Goal: Check status: Check status

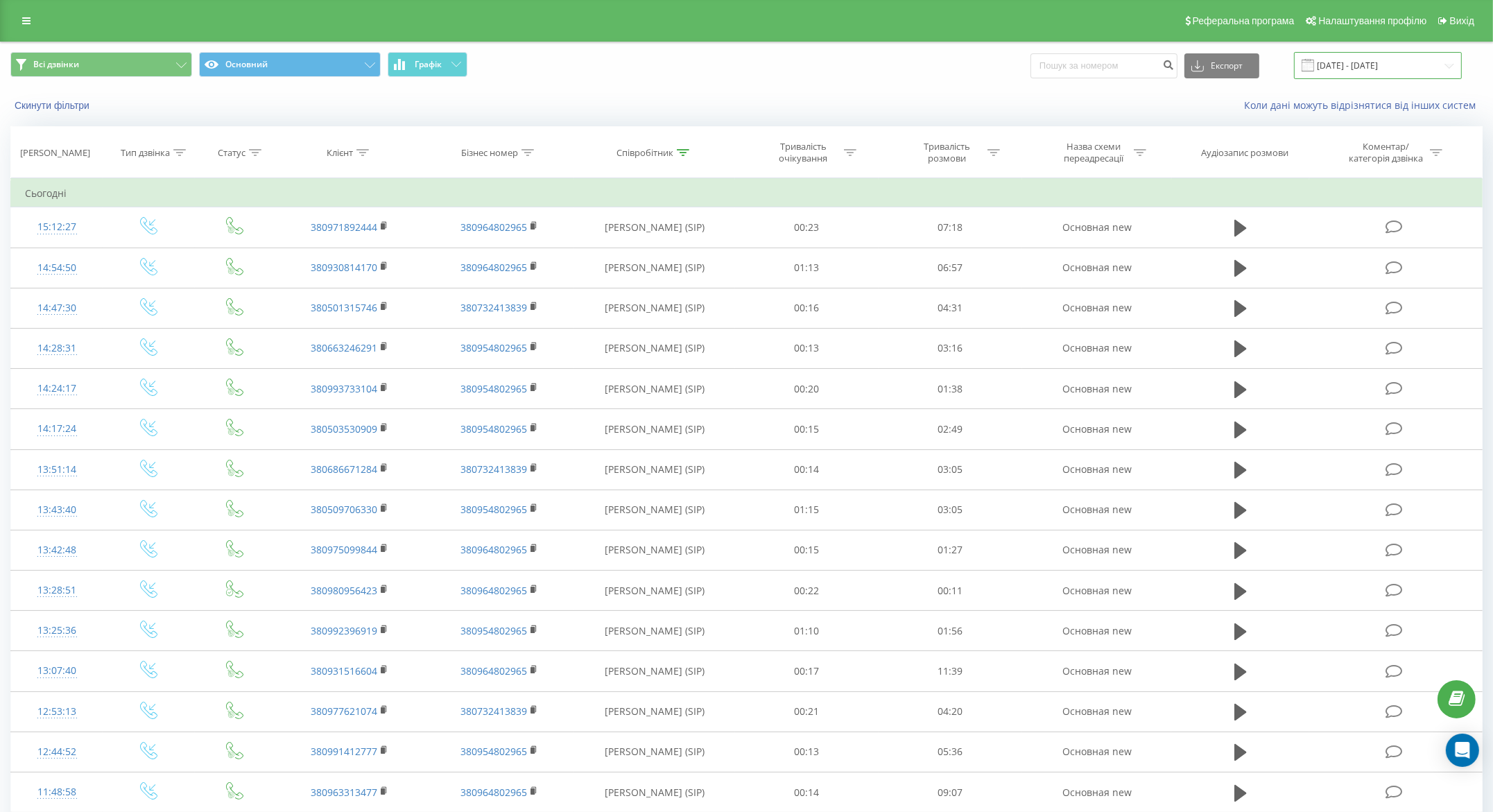
click at [1331, 64] on input "19.09.2025 - 19.09.2025" at bounding box center [1378, 66] width 168 height 27
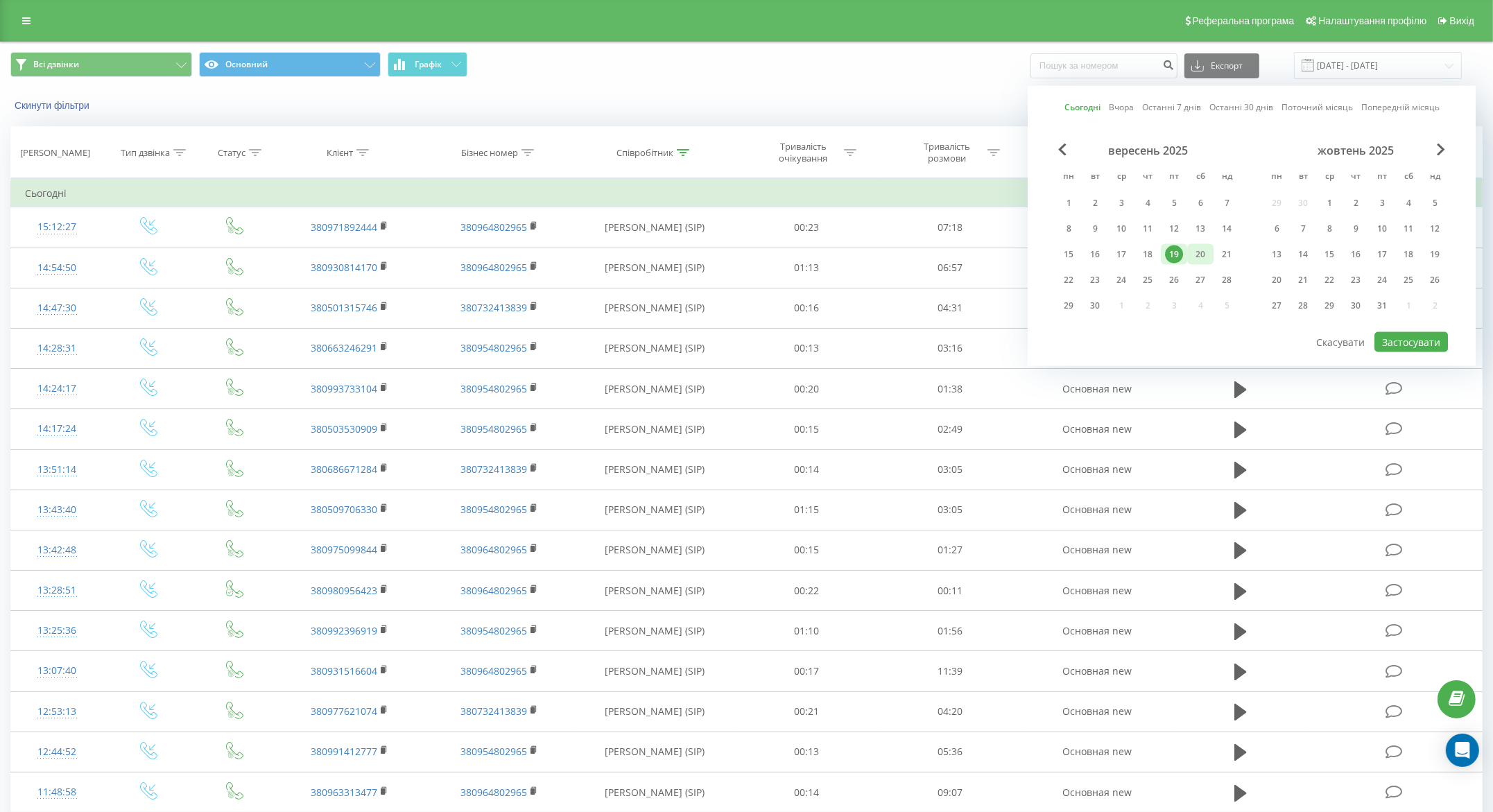
click at [1202, 254] on div "20" at bounding box center [1200, 254] width 18 height 18
click at [1419, 339] on button "Застосувати" at bounding box center [1411, 342] width 74 height 20
type input "[DATE] - [DATE]"
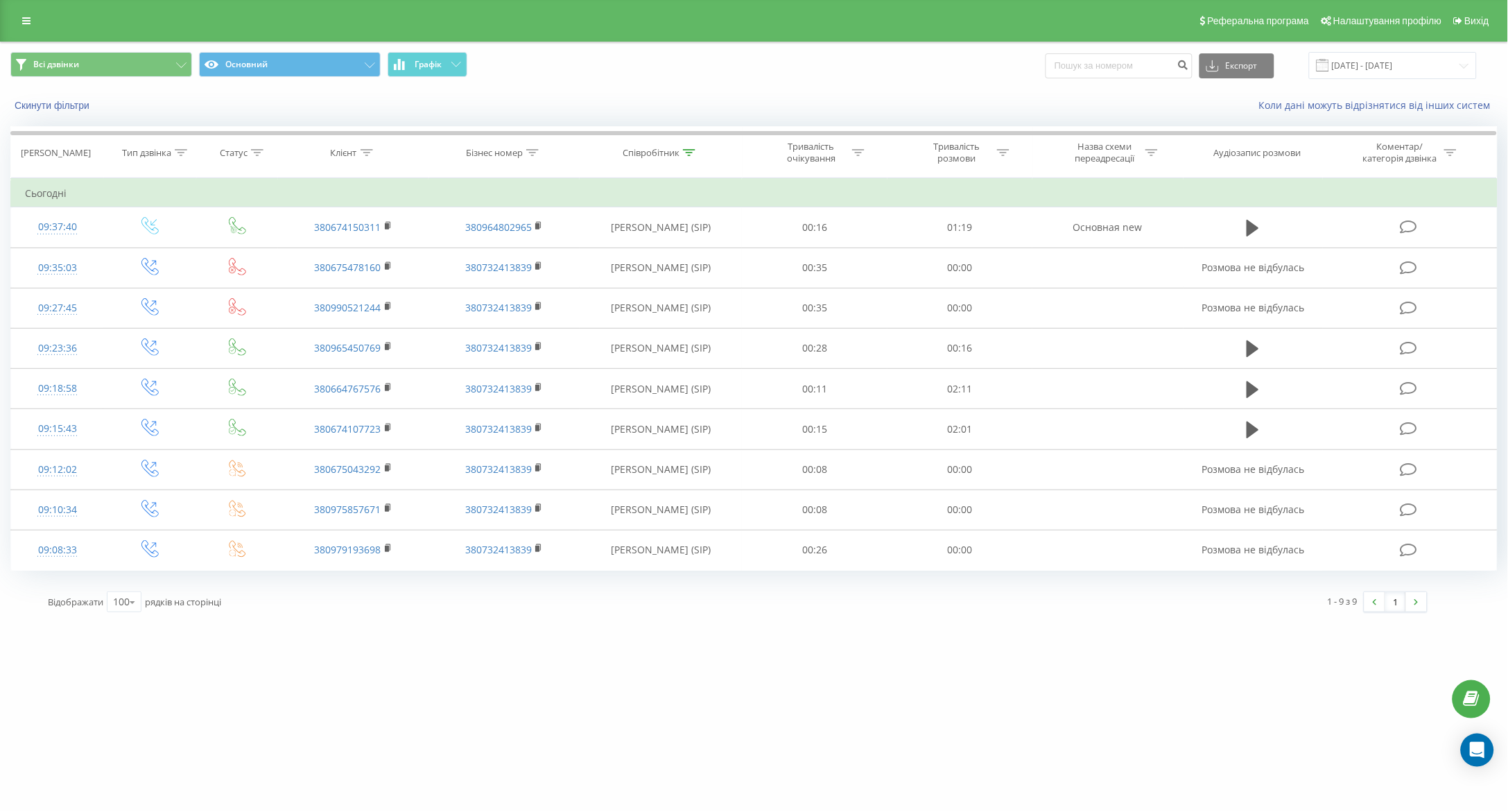
click at [1286, 698] on div "[DOMAIN_NAME] Проекти [DOMAIN_NAME] Дашборд Центр звернень Журнал дзвінків Журн…" at bounding box center [754, 406] width 1508 height 812
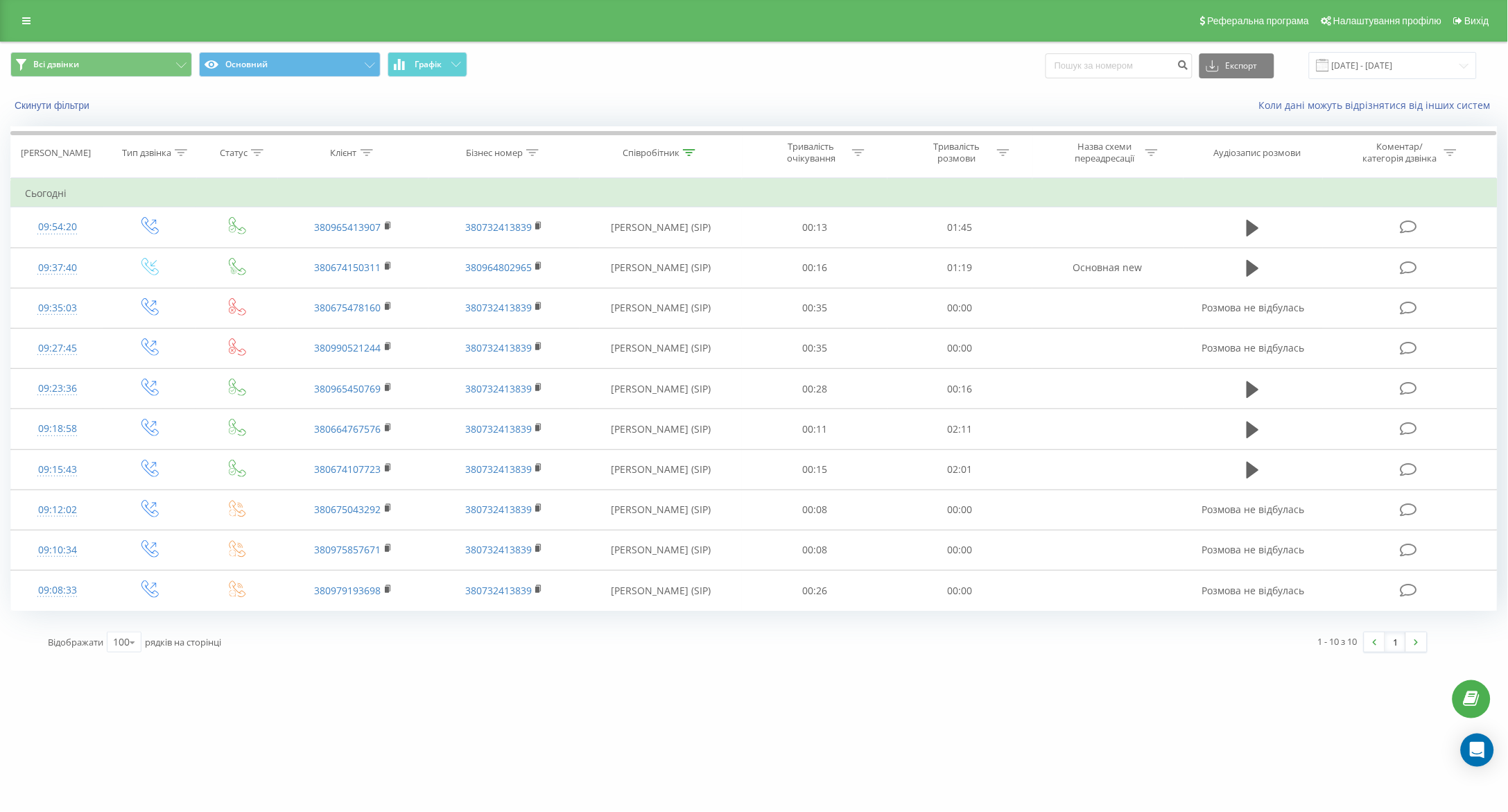
drag, startPoint x: 1262, startPoint y: 743, endPoint x: 1256, endPoint y: 736, distance: 9.2
click at [1262, 743] on div "[DOMAIN_NAME] Проекти [DOMAIN_NAME] Дашборд Центр звернень Журнал дзвінків Журн…" at bounding box center [754, 406] width 1508 height 812
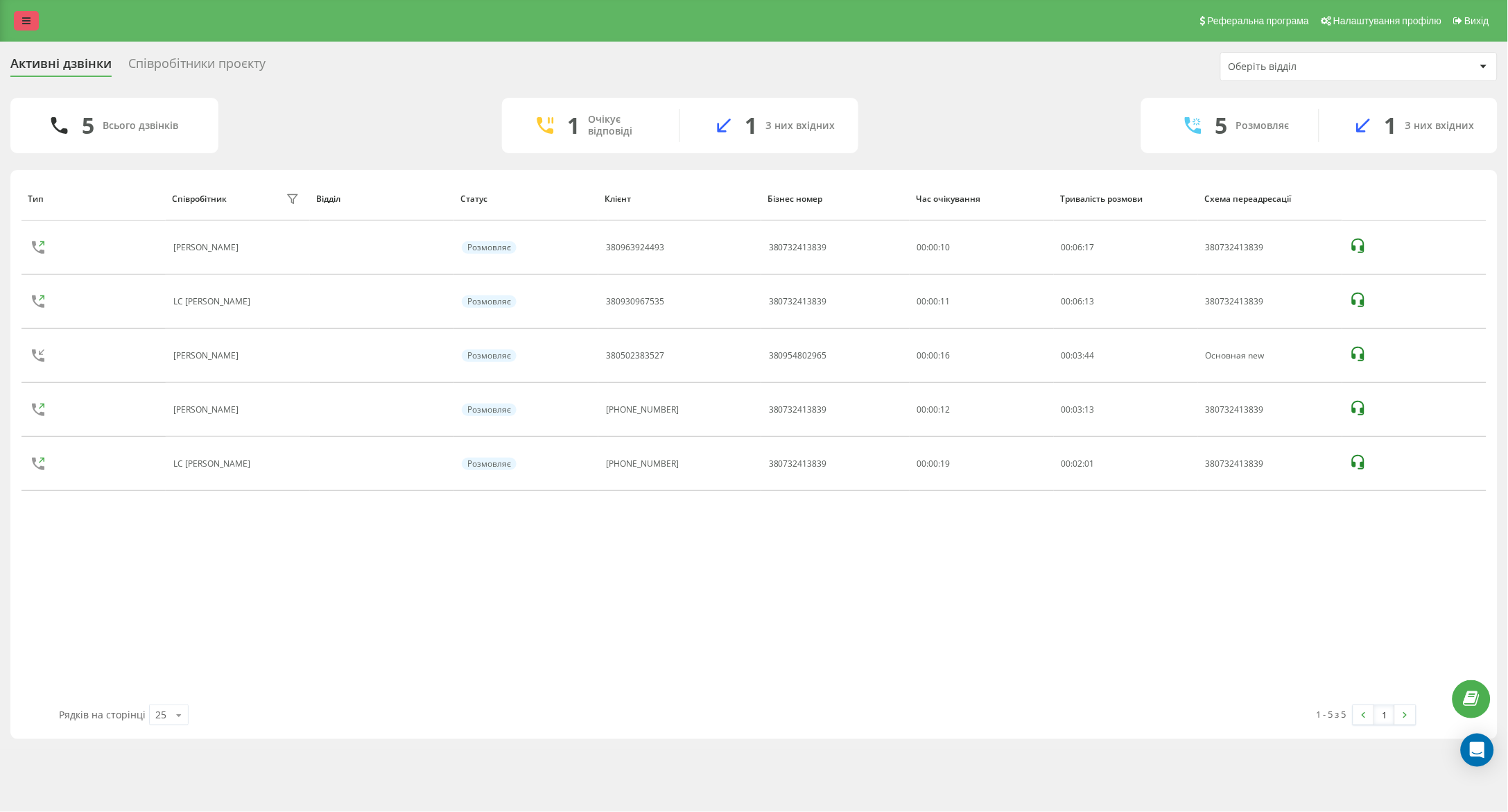
click at [21, 16] on link at bounding box center [26, 21] width 25 height 19
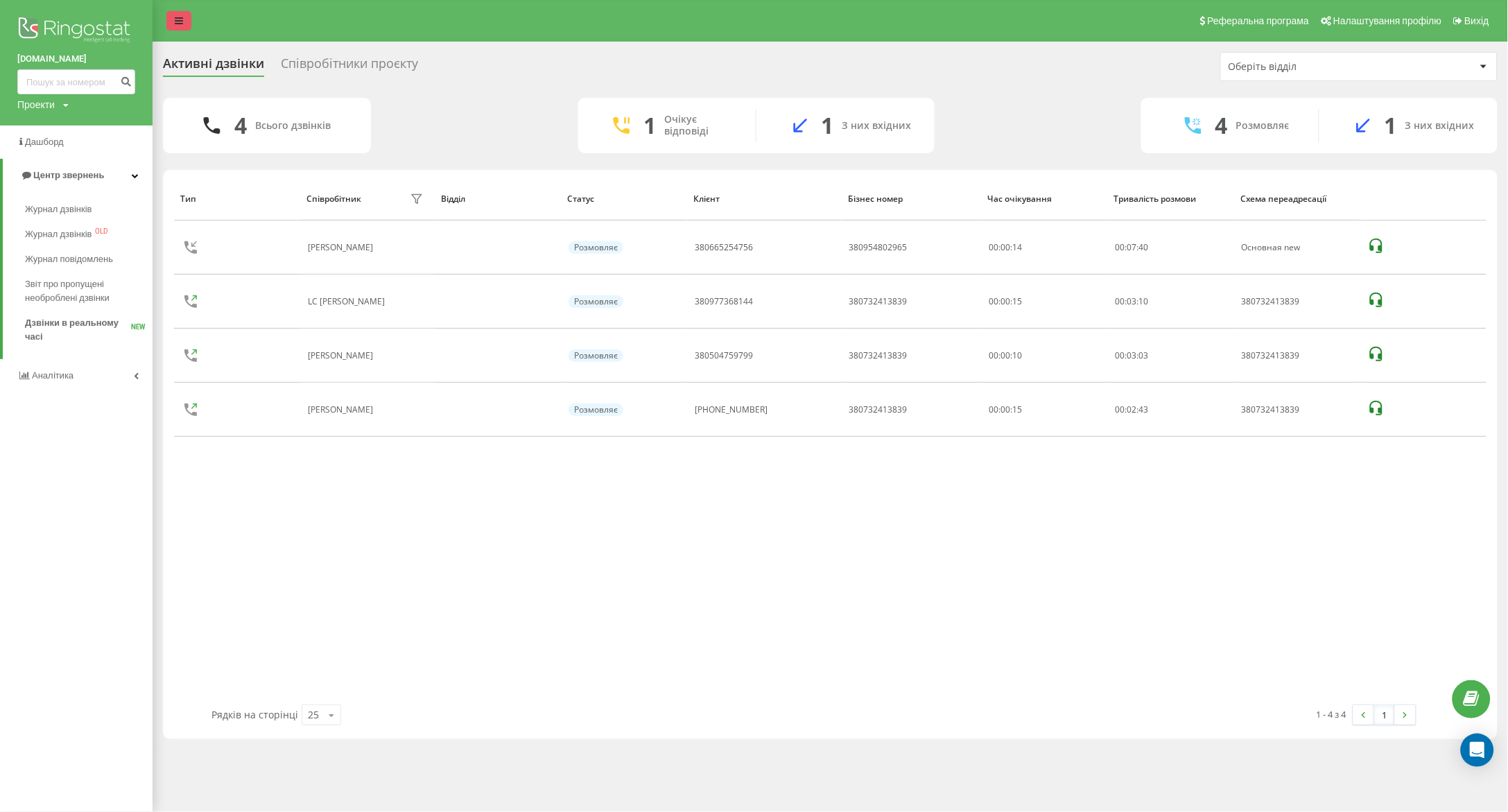
click at [176, 19] on icon at bounding box center [179, 21] width 9 height 10
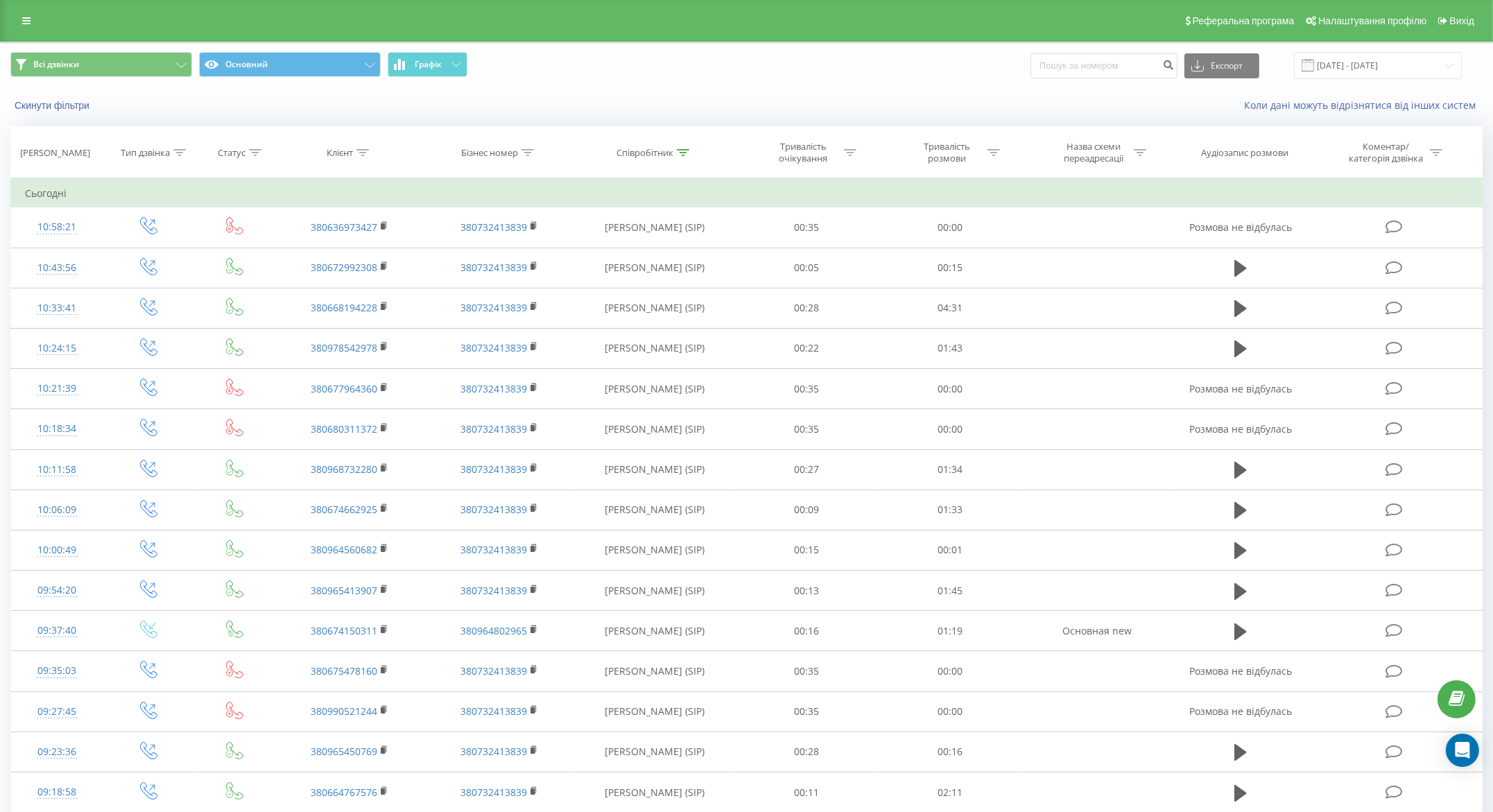
click at [1128, 4] on div "Реферальна програма Налаштування профілю Вихід" at bounding box center [746, 21] width 1493 height 41
